Goal: Task Accomplishment & Management: Use online tool/utility

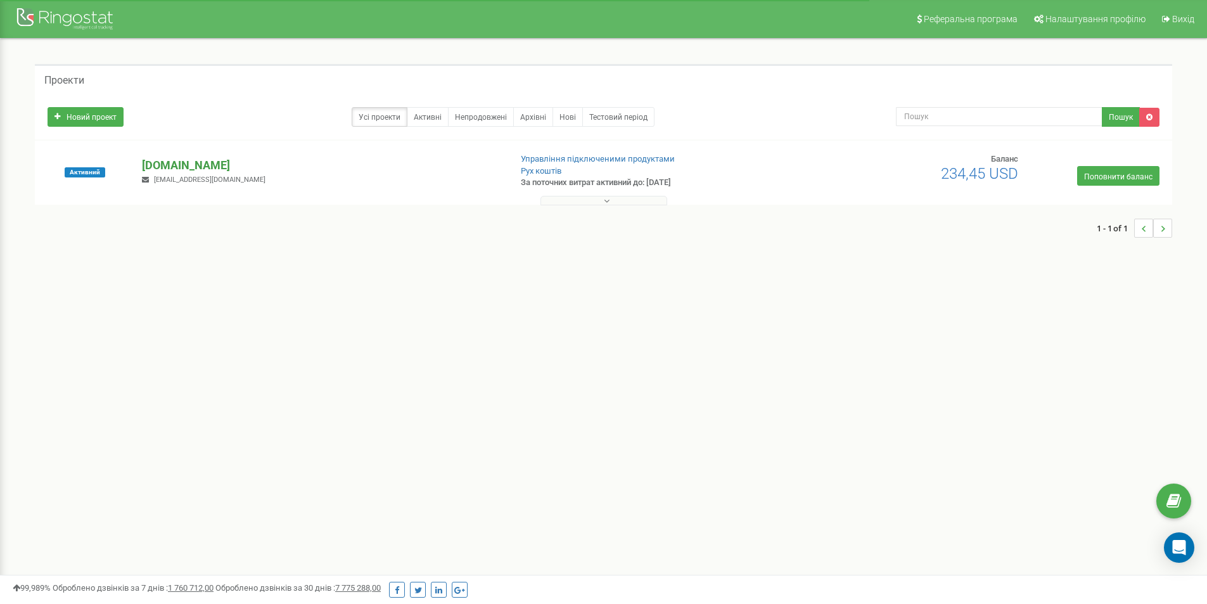
drag, startPoint x: 0, startPoint y: 0, endPoint x: 160, endPoint y: 165, distance: 229.9
click at [160, 165] on font "[DOMAIN_NAME]" at bounding box center [186, 164] width 88 height 13
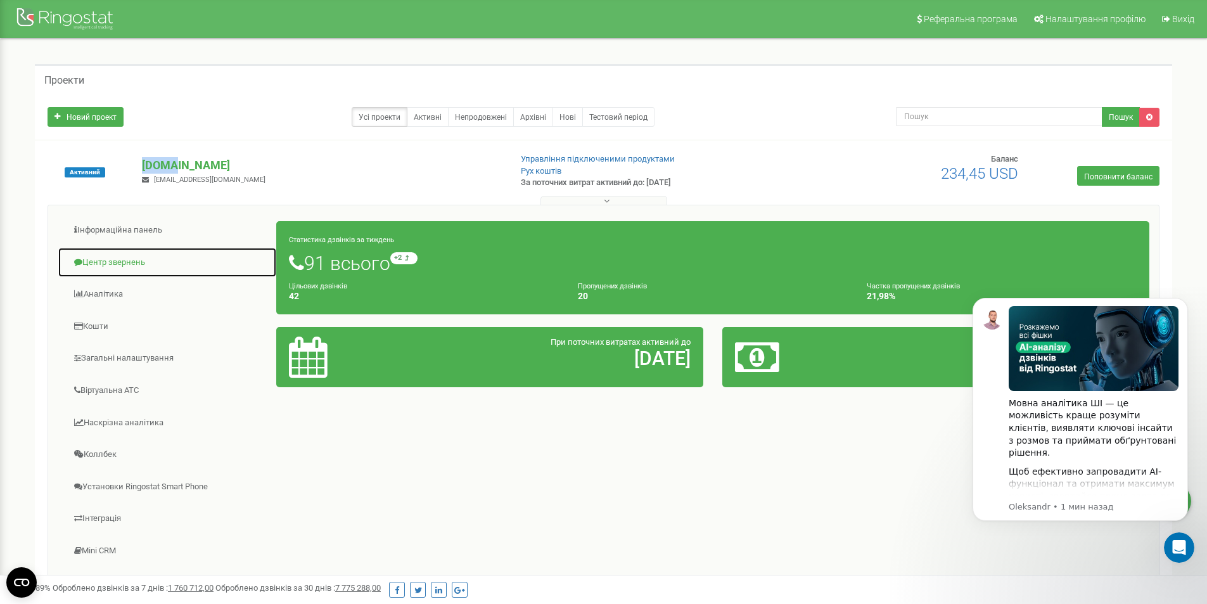
click at [138, 264] on font "Центр звернень" at bounding box center [113, 262] width 63 height 10
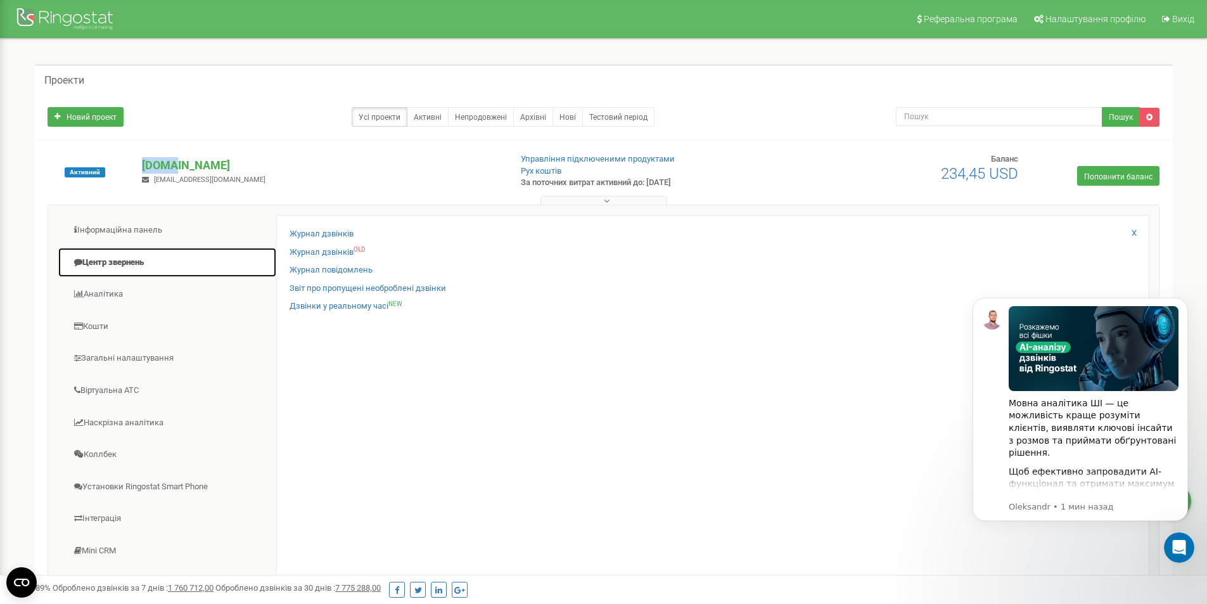
click at [138, 264] on font "Центр звернень" at bounding box center [112, 262] width 61 height 10
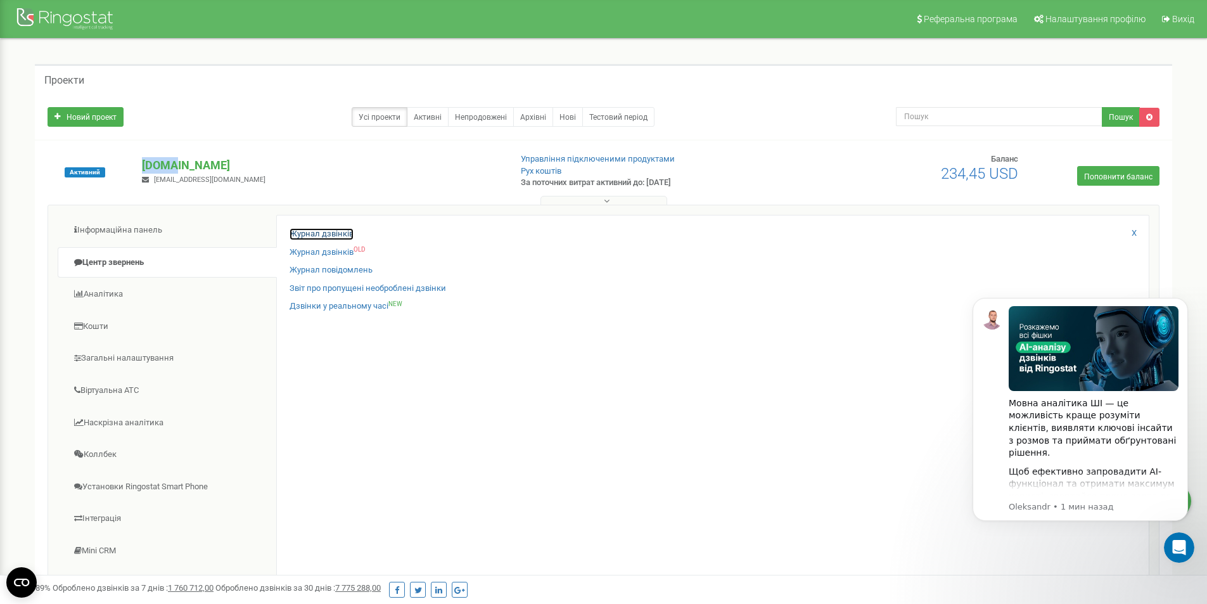
click at [345, 235] on font "Журнал дзвінків" at bounding box center [322, 234] width 64 height 10
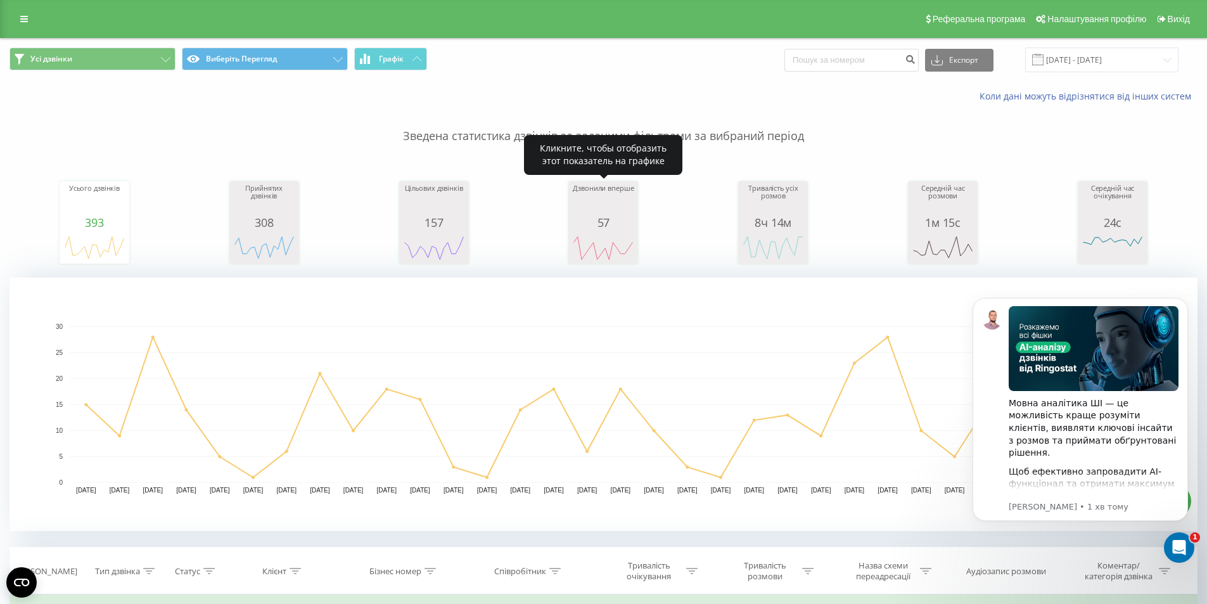
click at [618, 212] on div "Дзвонили вперше" at bounding box center [603, 200] width 63 height 32
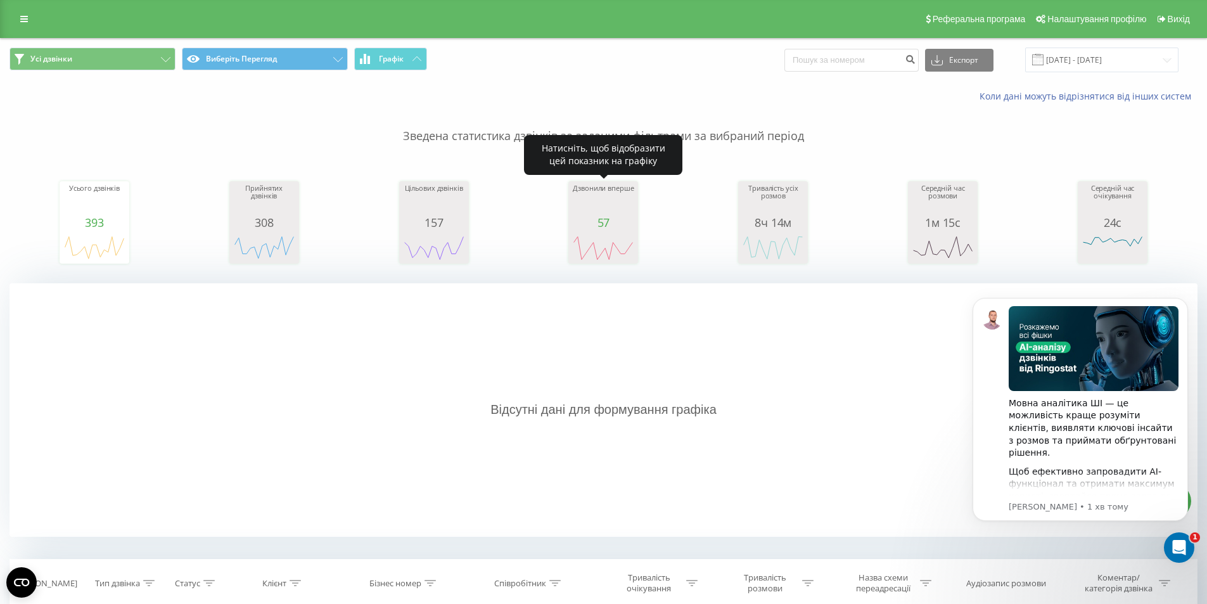
click at [618, 212] on div "Дзвонили вперше" at bounding box center [603, 200] width 63 height 32
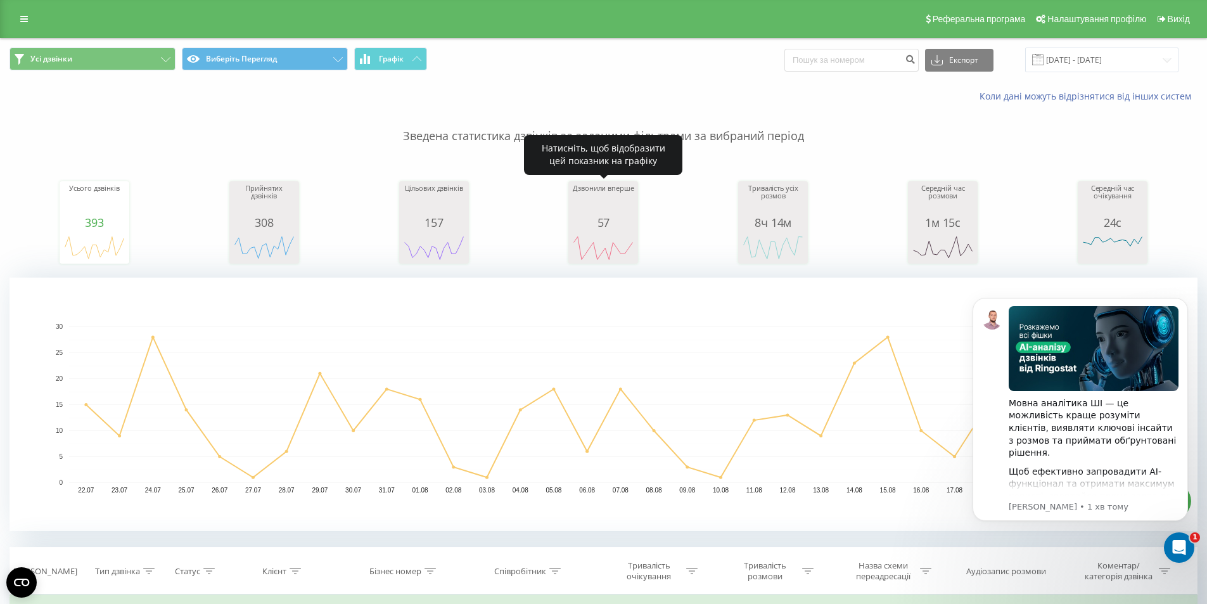
click at [618, 212] on div "Дзвонили вперше" at bounding box center [603, 200] width 63 height 32
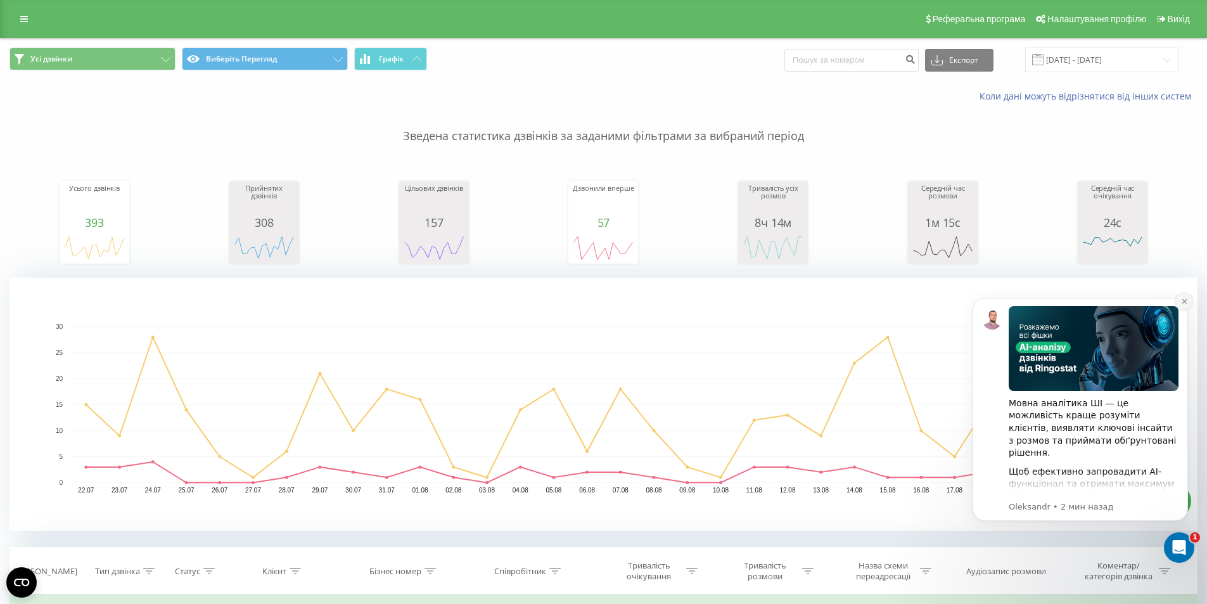
click at [1187, 301] on icon "Dismiss notification" at bounding box center [1184, 301] width 7 height 7
